Goal: Complete application form: Complete application form

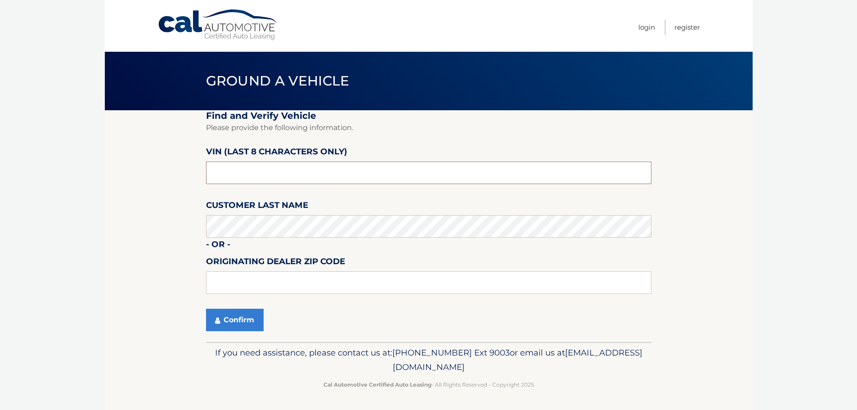
click at [246, 171] on input "text" at bounding box center [428, 172] width 445 height 22
type input "NS190784"
type input "15044"
click at [229, 318] on button "Confirm" at bounding box center [235, 319] width 58 height 22
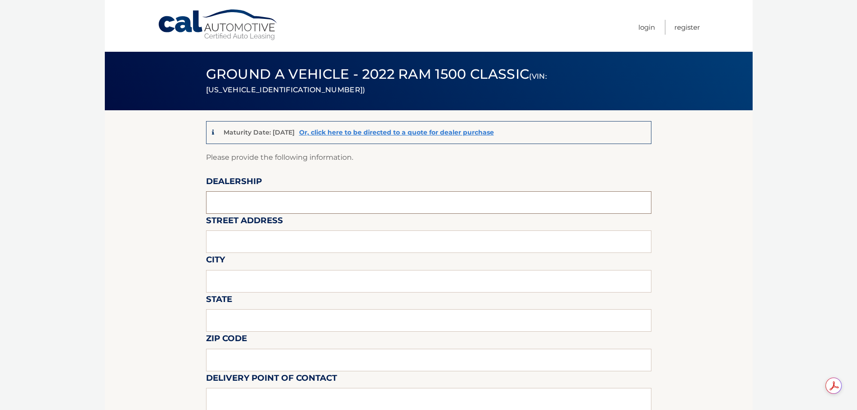
click at [230, 199] on input "text" at bounding box center [428, 202] width 445 height 22
type input "Krebs CDJR"
type input "100 Krebs Drive"
type input "Gibsonia"
type input "PA"
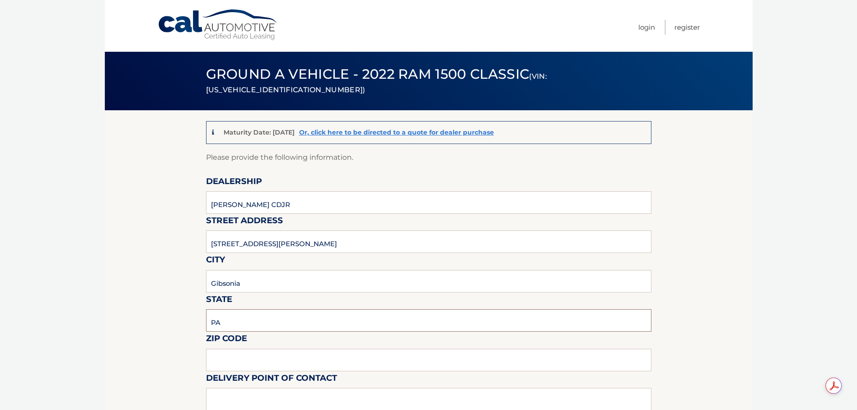
type input "15044"
type input "Brian Boyle"
type input "7244448000"
type input "bboyle@krebscjd.com"
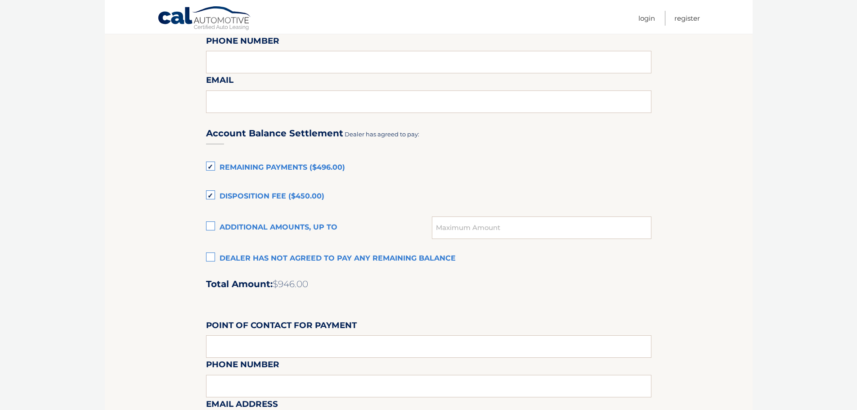
scroll to position [540, 0]
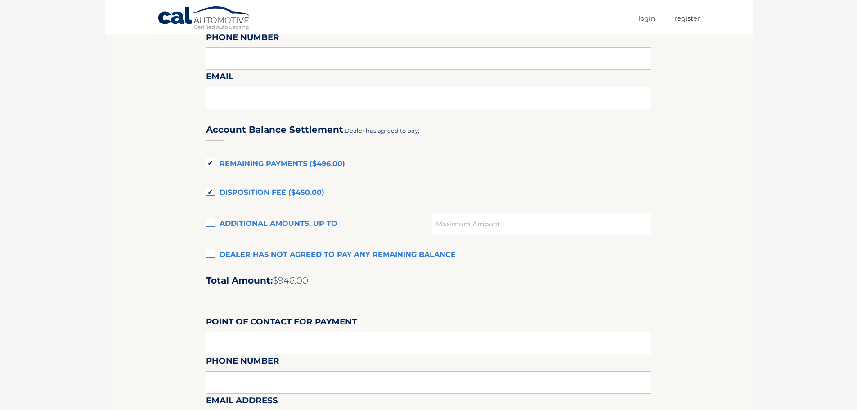
click at [213, 194] on label "Disposition Fee ($450.00)" at bounding box center [428, 193] width 445 height 18
click at [0, 0] on input "Disposition Fee ($450.00)" at bounding box center [0, 0] width 0 height 0
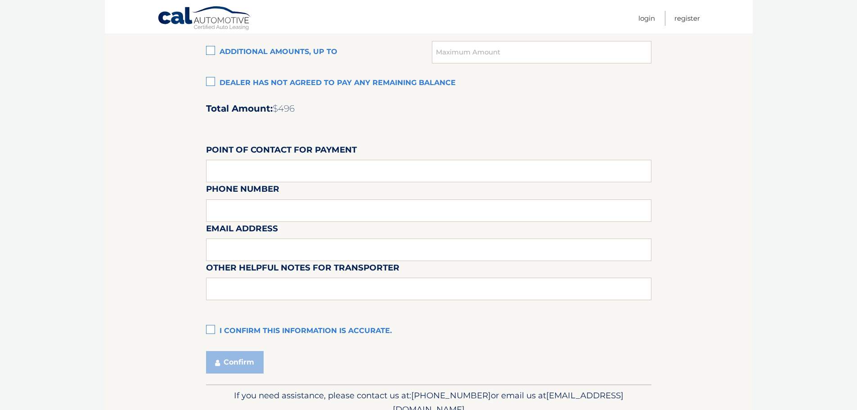
scroll to position [720, 0]
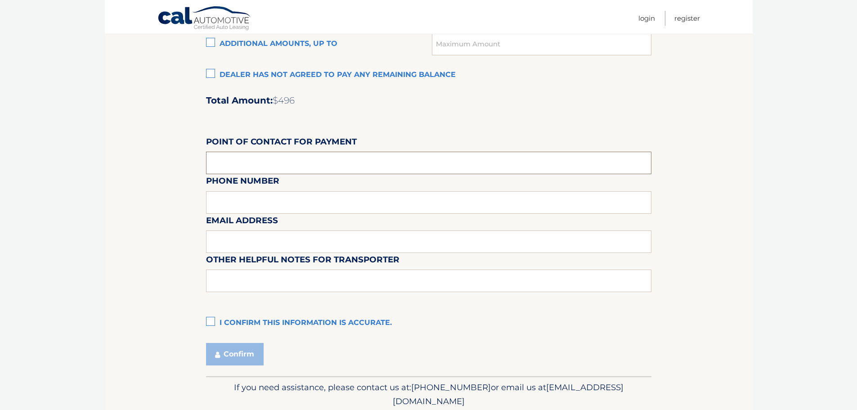
click at [260, 162] on input "text" at bounding box center [428, 163] width 445 height 22
type input "Danette McClellan"
click at [249, 200] on div "Email Address" at bounding box center [428, 193] width 445 height 39
click at [238, 202] on div "Email Address" at bounding box center [428, 193] width 445 height 39
click at [240, 198] on div "Email Address" at bounding box center [428, 193] width 445 height 39
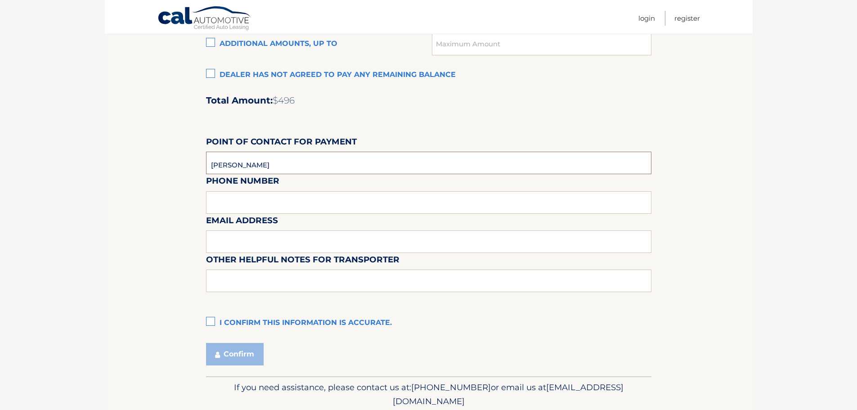
click at [315, 163] on input "Danette McClellan" at bounding box center [428, 163] width 445 height 22
type input "7244448000"
type input "danette@krebscjd.com"
click at [210, 323] on label "I confirm this information is accurate." at bounding box center [428, 323] width 445 height 18
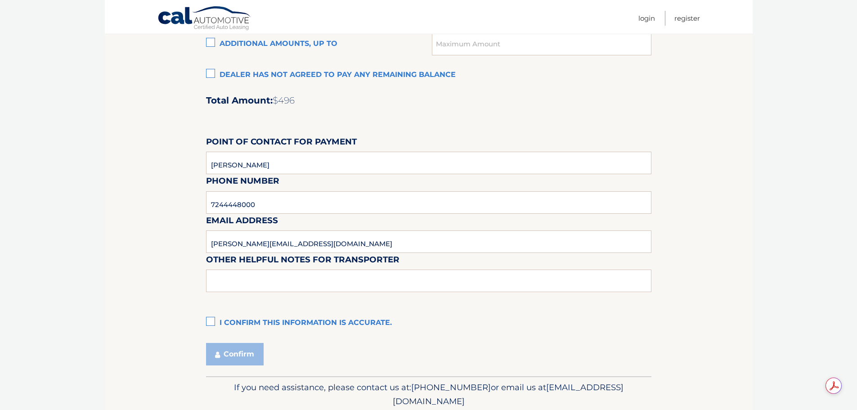
click at [0, 0] on input "I confirm this information is accurate." at bounding box center [0, 0] width 0 height 0
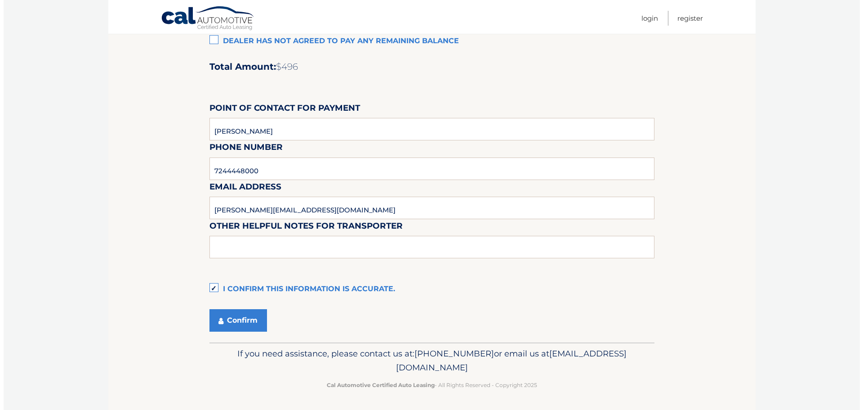
scroll to position [754, 0]
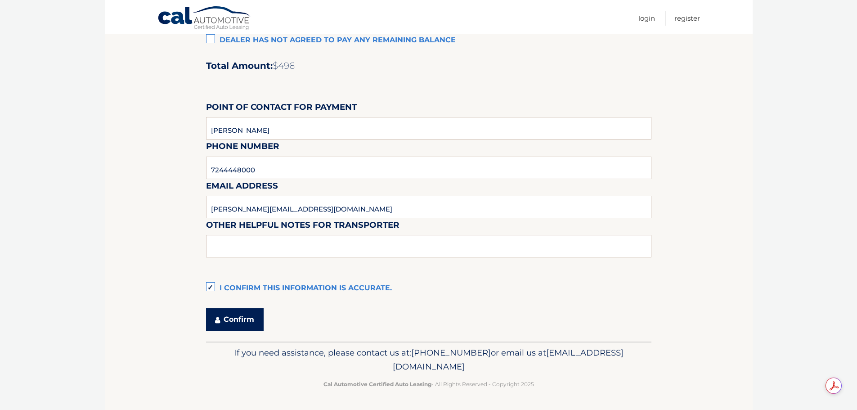
click at [237, 320] on button "Confirm" at bounding box center [235, 319] width 58 height 22
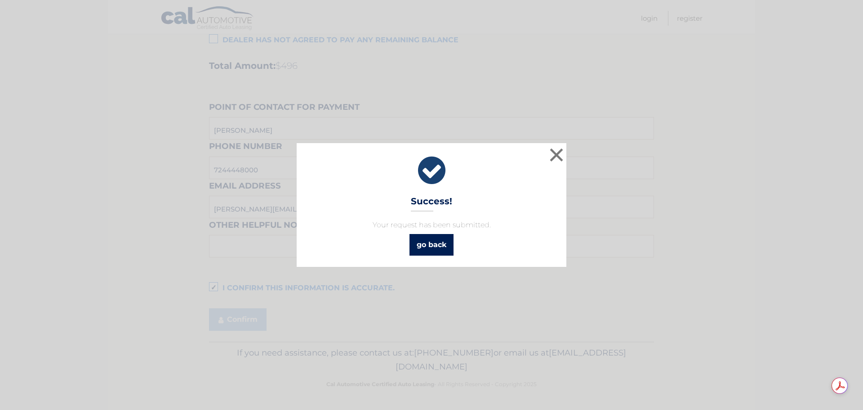
click at [437, 246] on link "go back" at bounding box center [432, 245] width 44 height 22
